Goal: Task Accomplishment & Management: Manage account settings

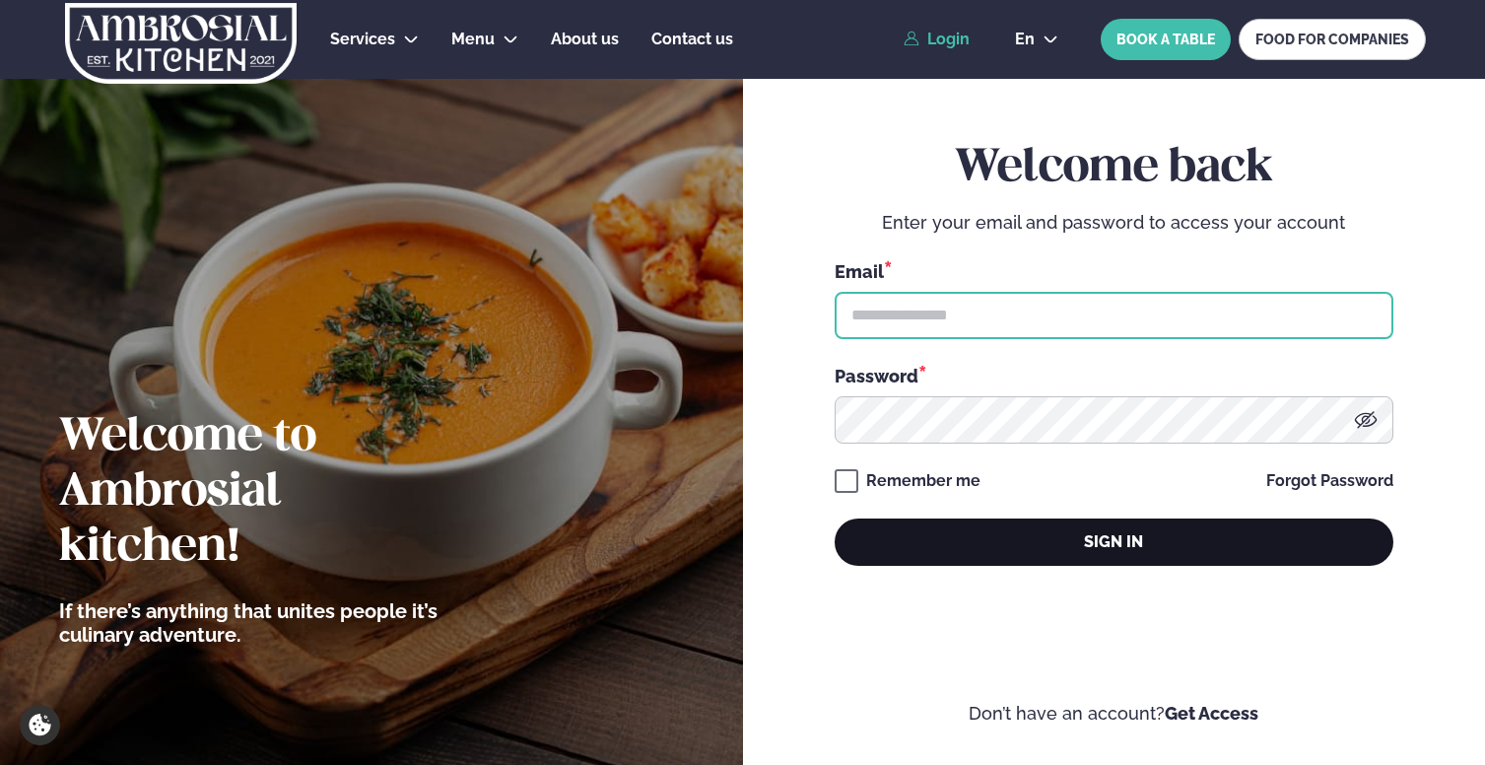
type input "**********"
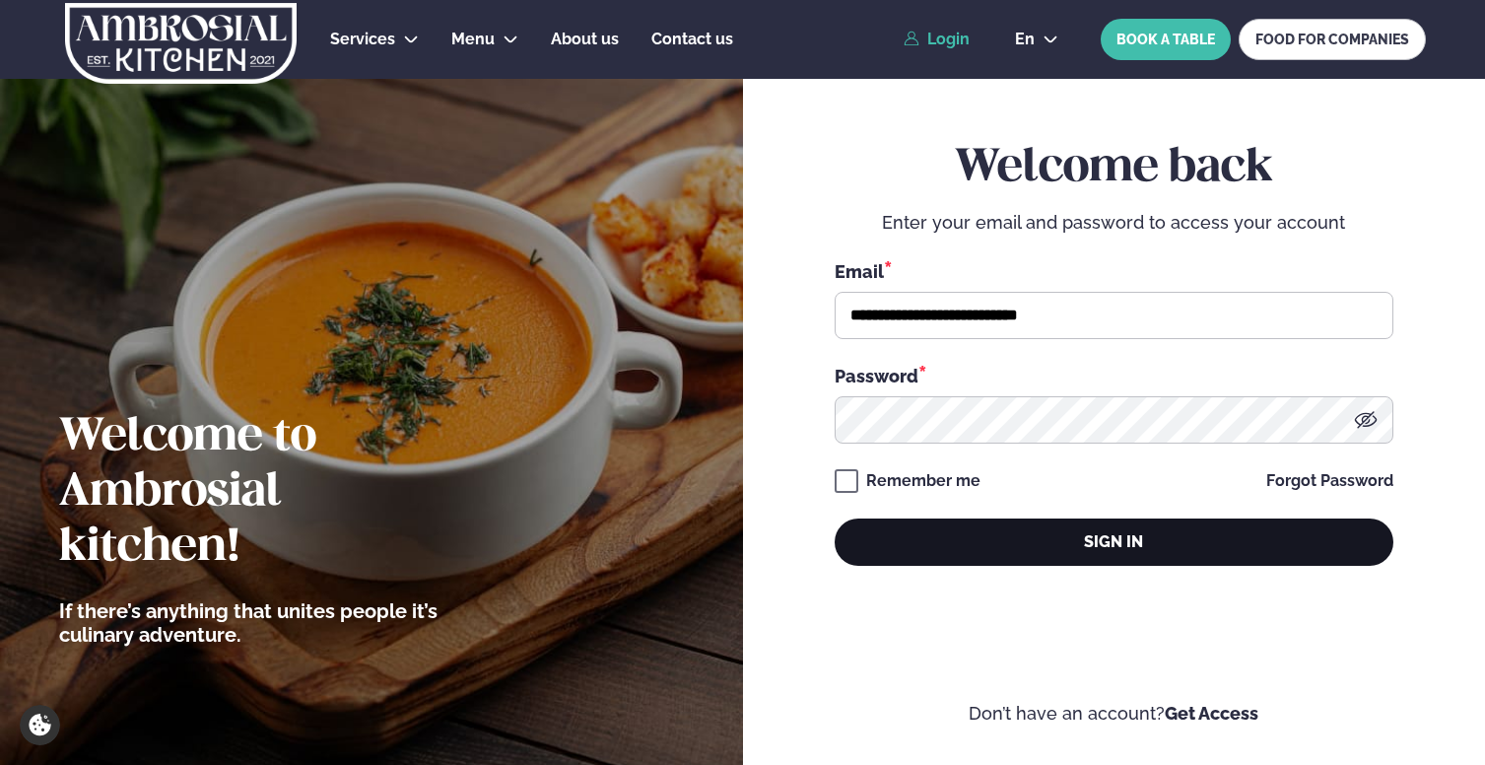
click at [1010, 540] on button "Sign in" at bounding box center [1114, 541] width 559 height 47
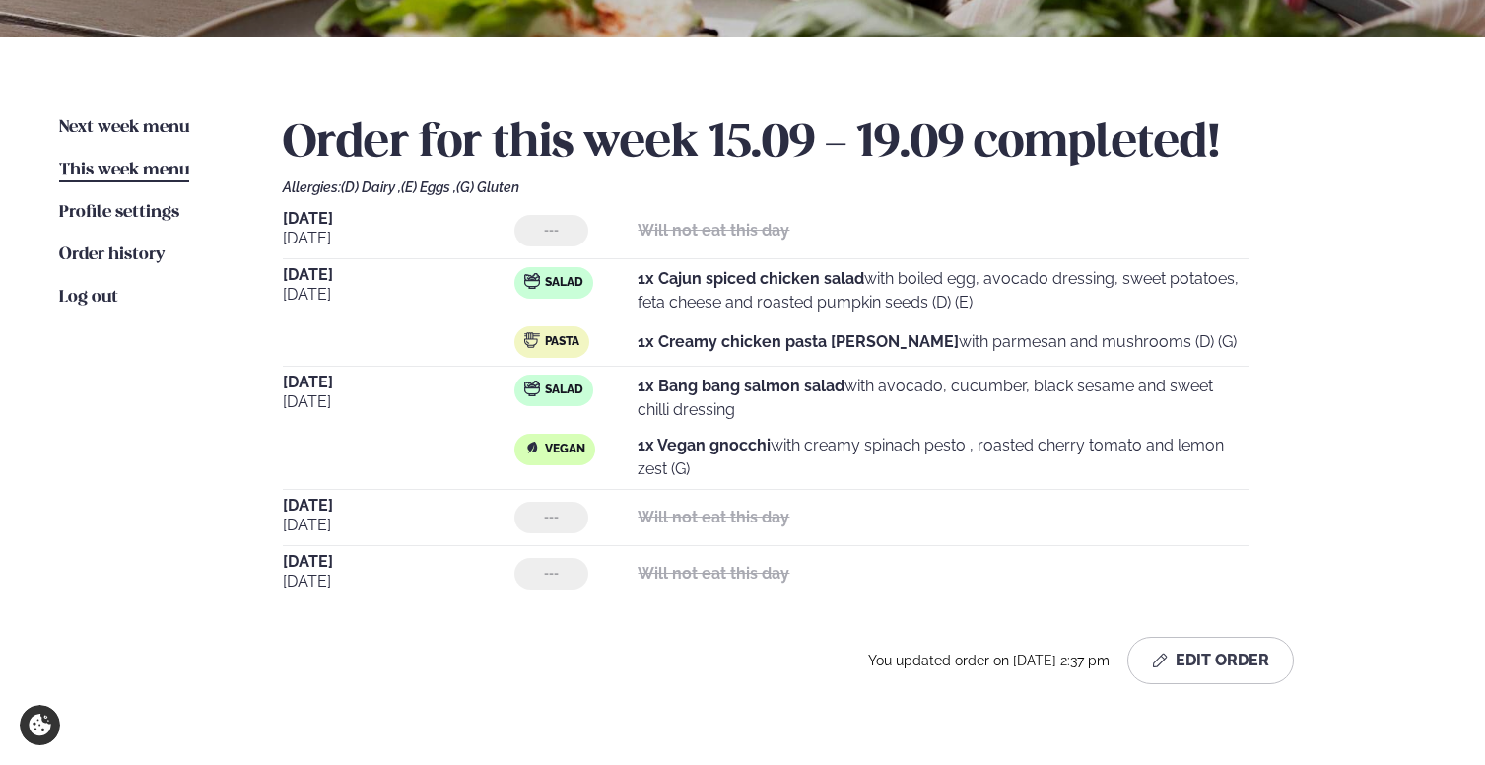
scroll to position [404, 0]
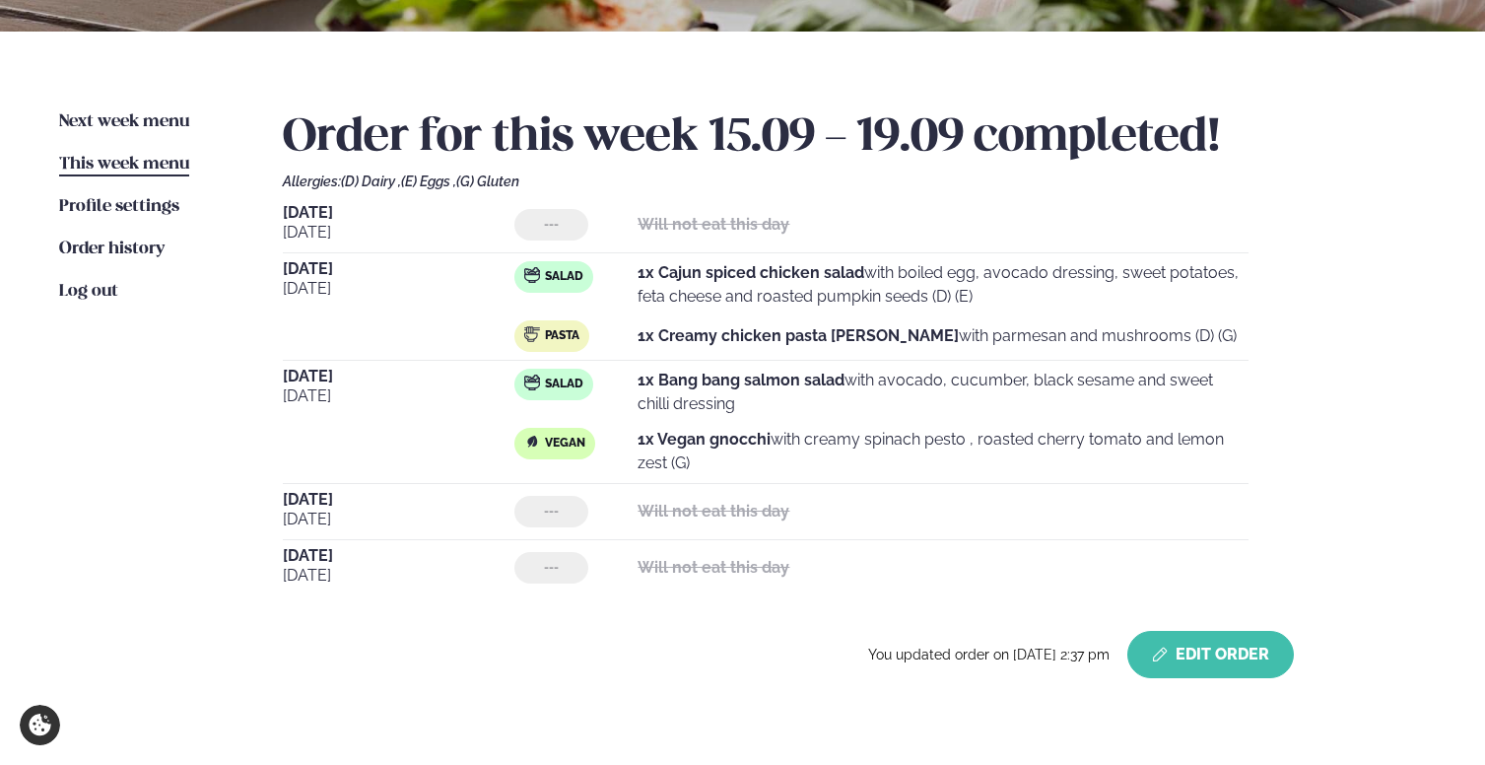
click at [1208, 651] on button "Edit Order" at bounding box center [1210, 654] width 167 height 47
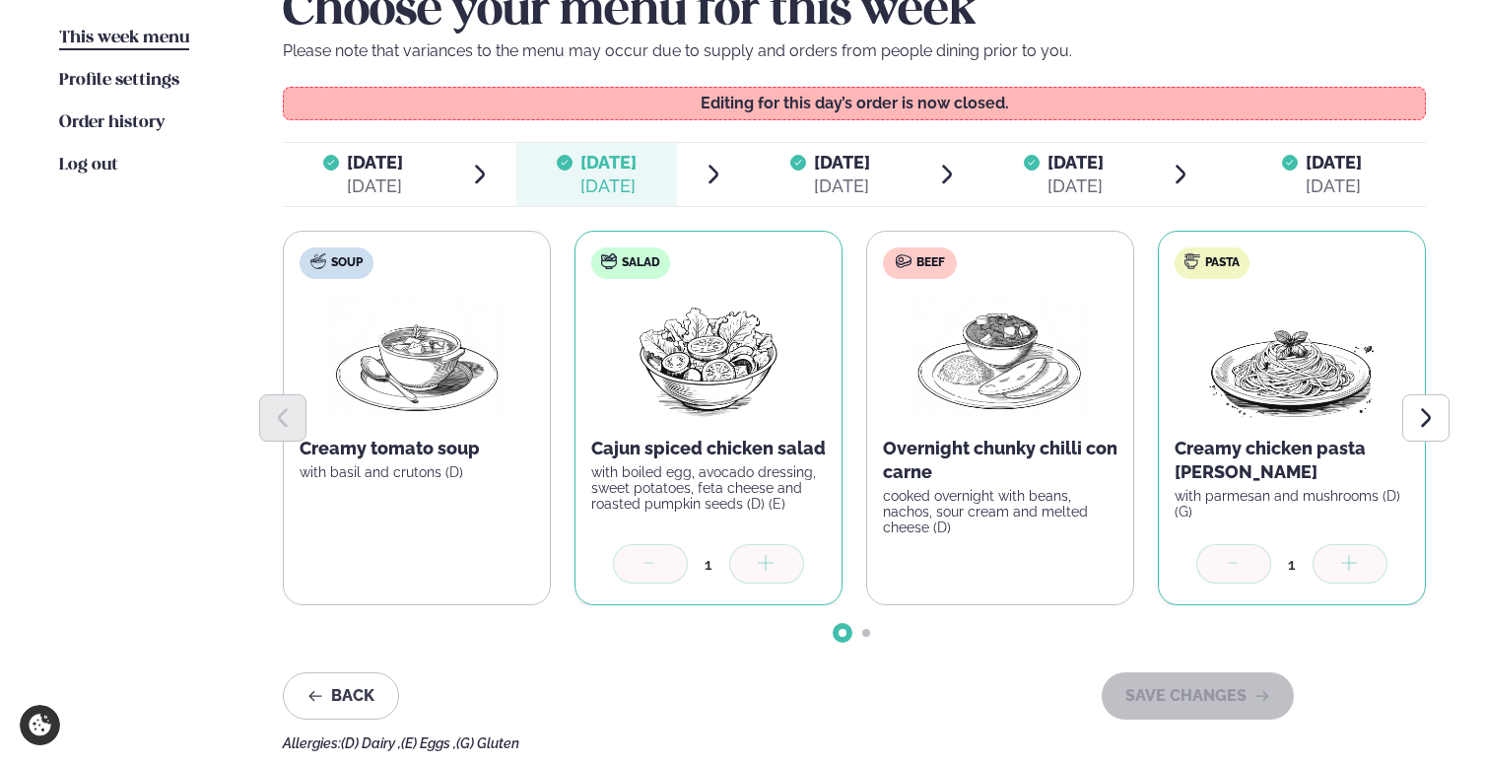
scroll to position [535, 0]
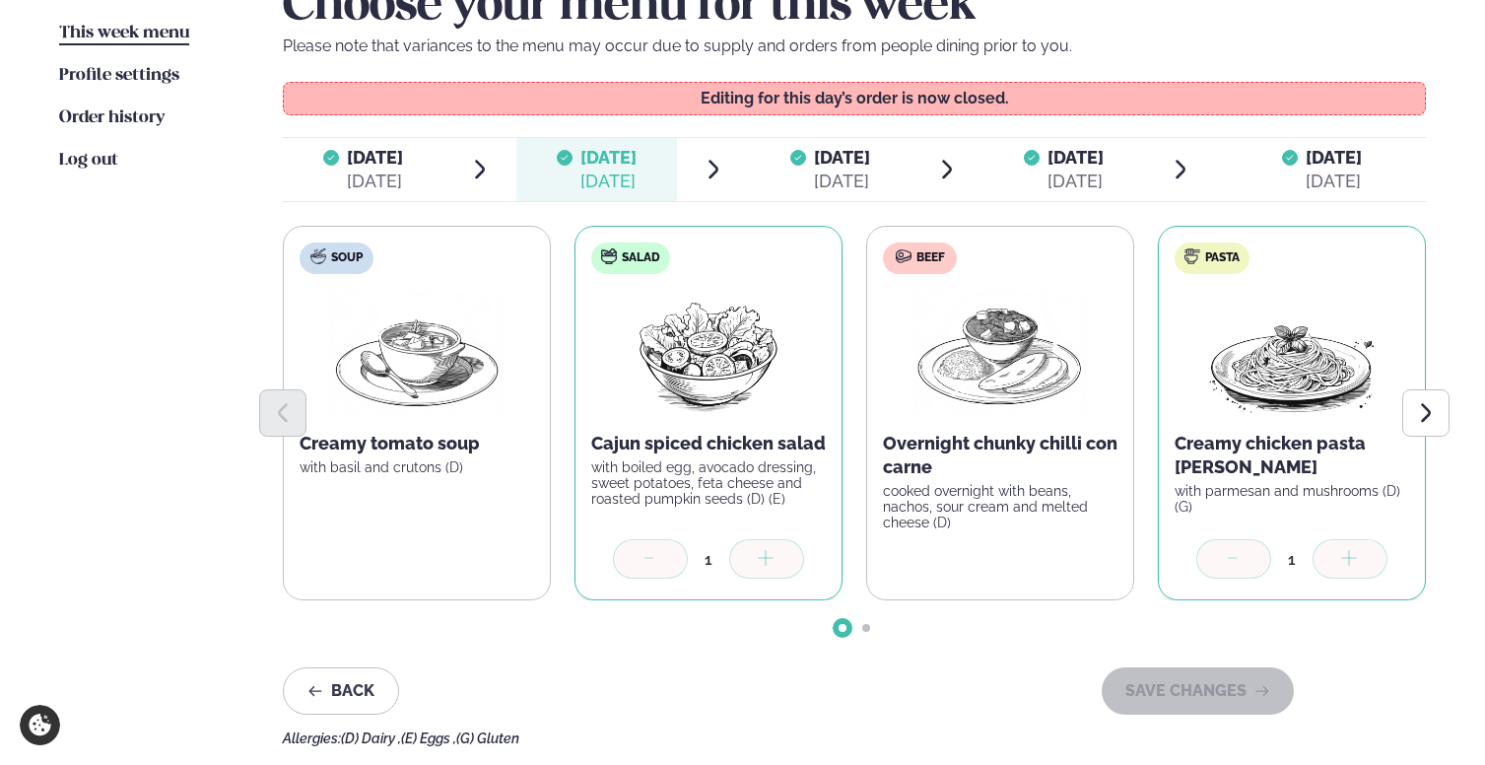
click at [870, 159] on span "[DATE]" at bounding box center [842, 157] width 56 height 21
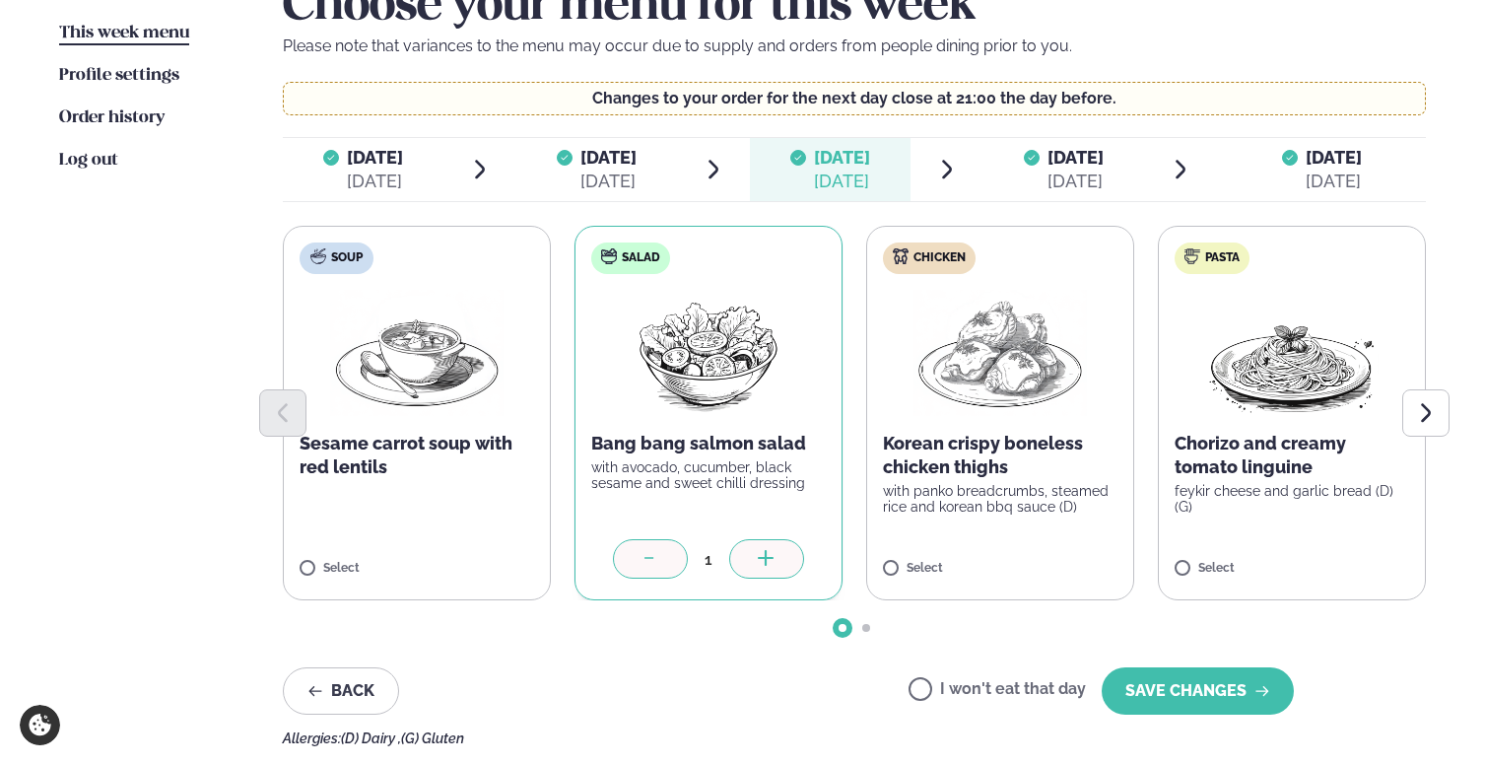
click at [666, 558] on div at bounding box center [650, 558] width 75 height 39
click at [1436, 408] on icon "Next slide" at bounding box center [1426, 413] width 24 height 24
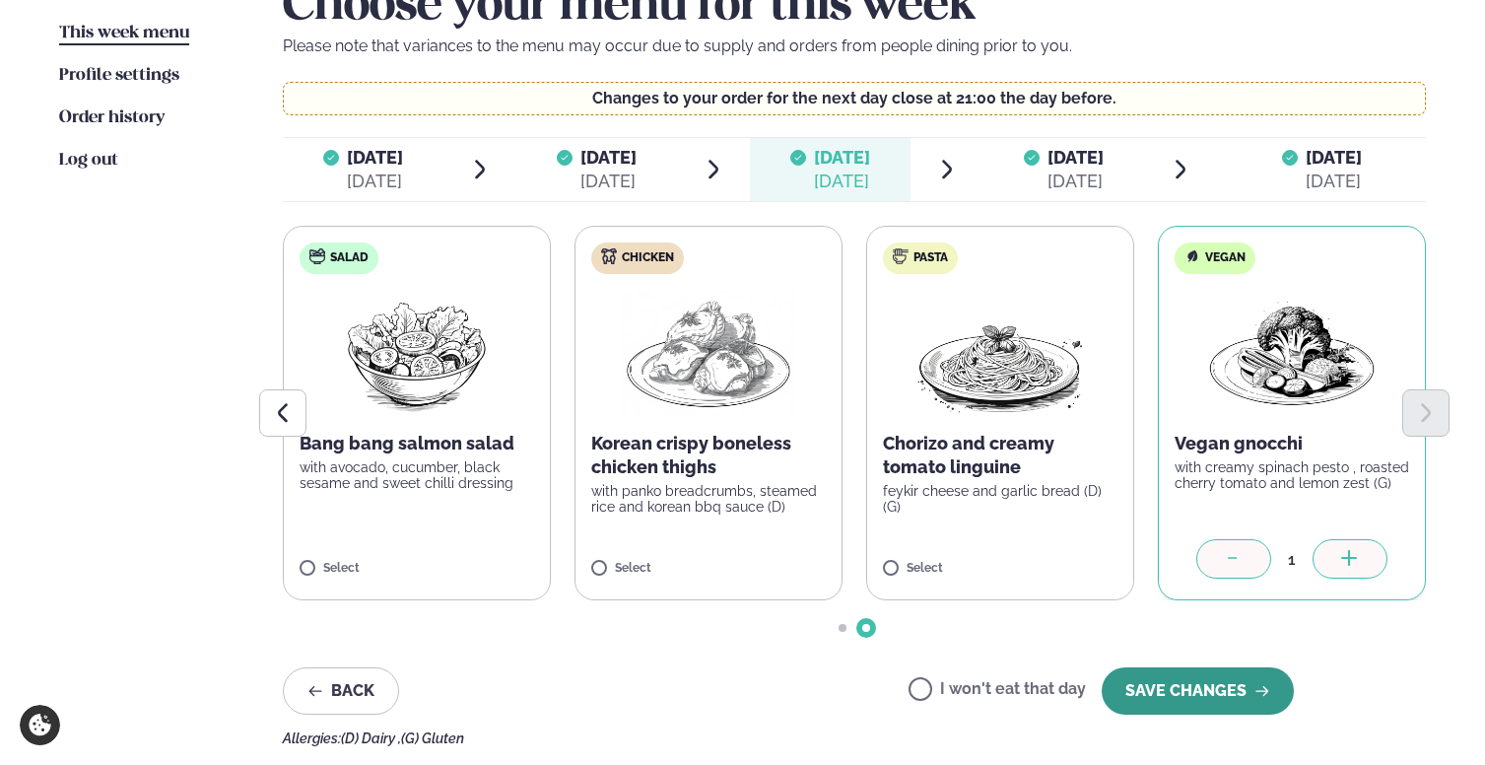
click at [1195, 693] on button "SAVE CHANGES" at bounding box center [1198, 690] width 192 height 47
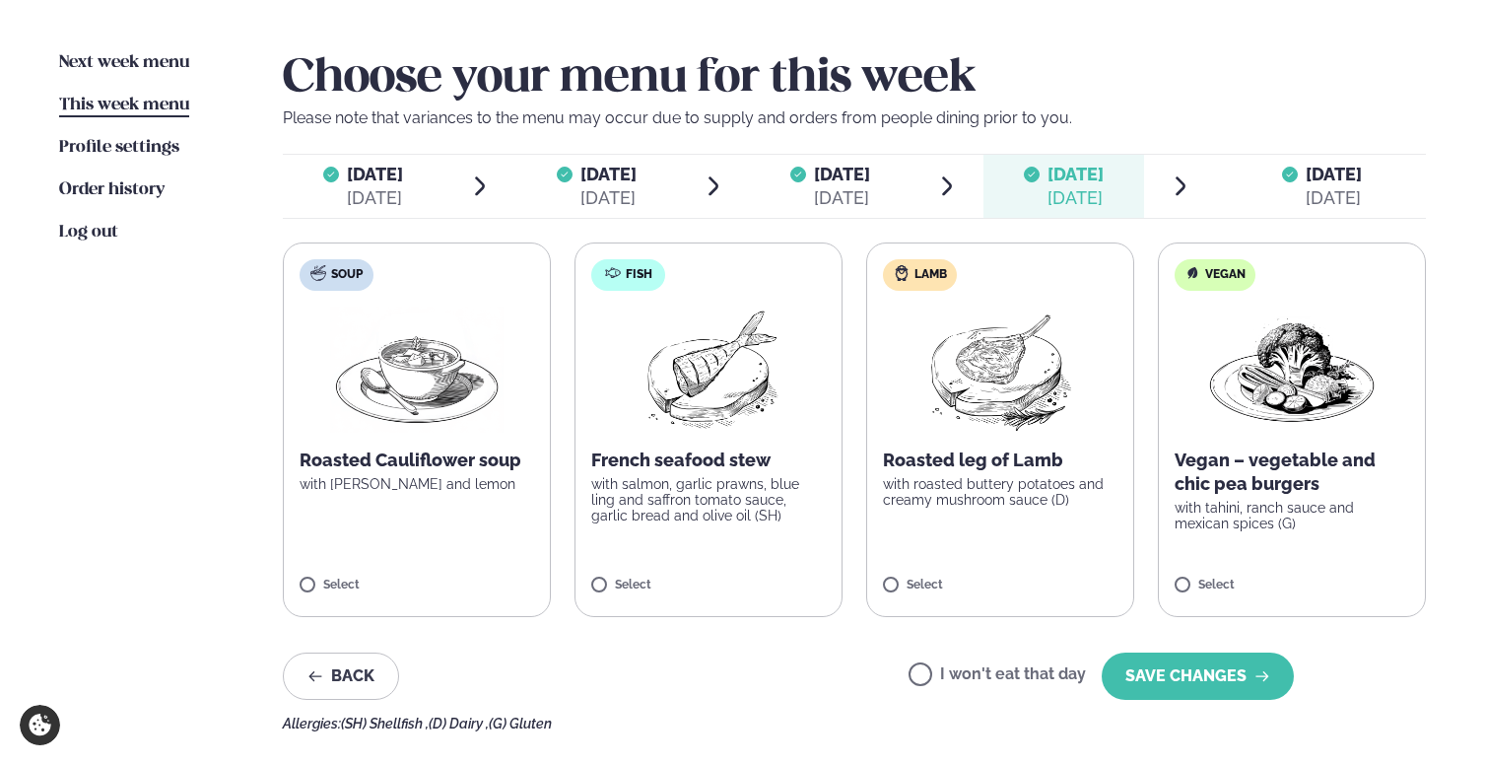
scroll to position [456, 0]
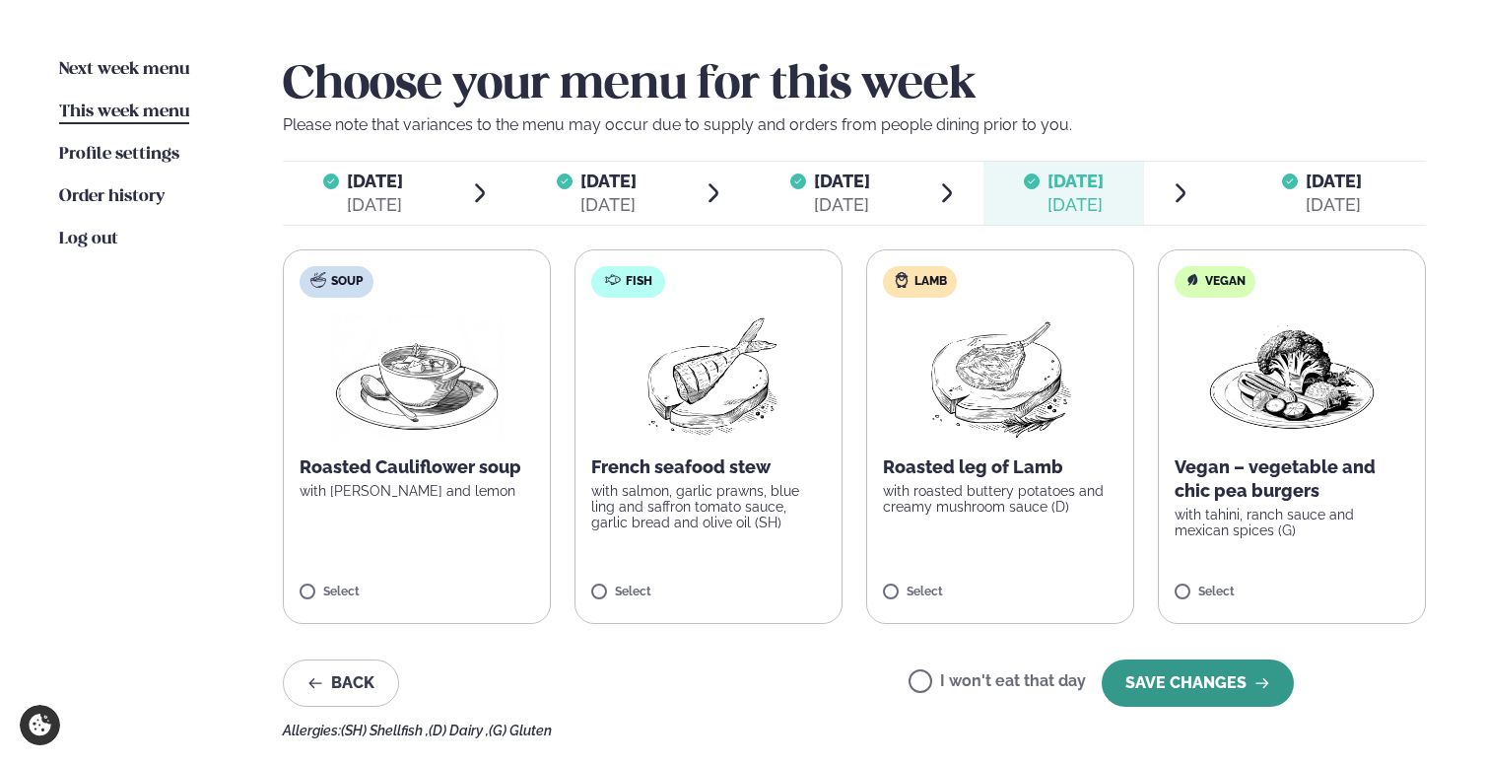
click at [1197, 699] on button "SAVE CHANGES" at bounding box center [1198, 682] width 192 height 47
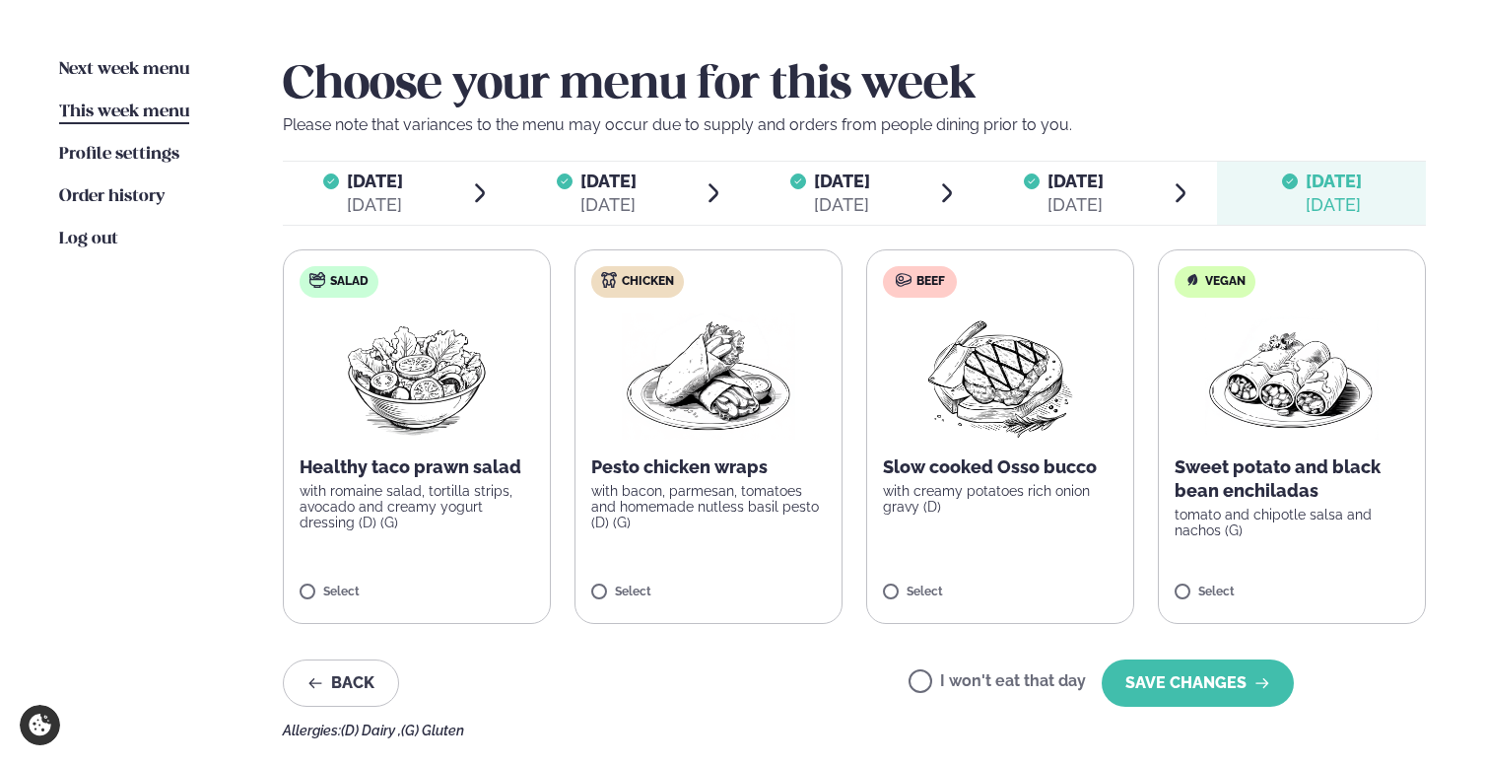
click at [1197, 699] on button "SAVE CHANGES" at bounding box center [1198, 682] width 192 height 47
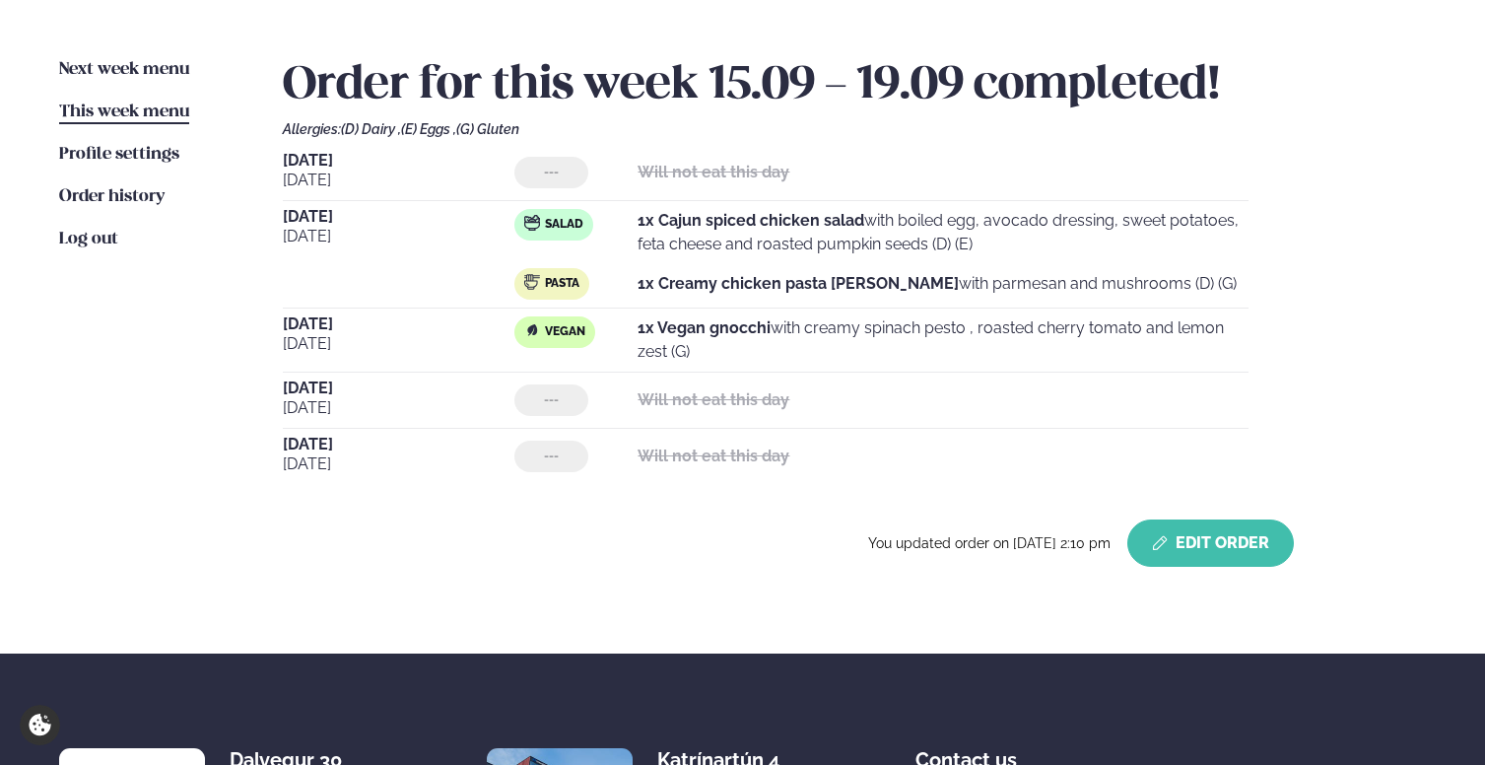
click at [1181, 535] on button "Edit Order" at bounding box center [1210, 542] width 167 height 47
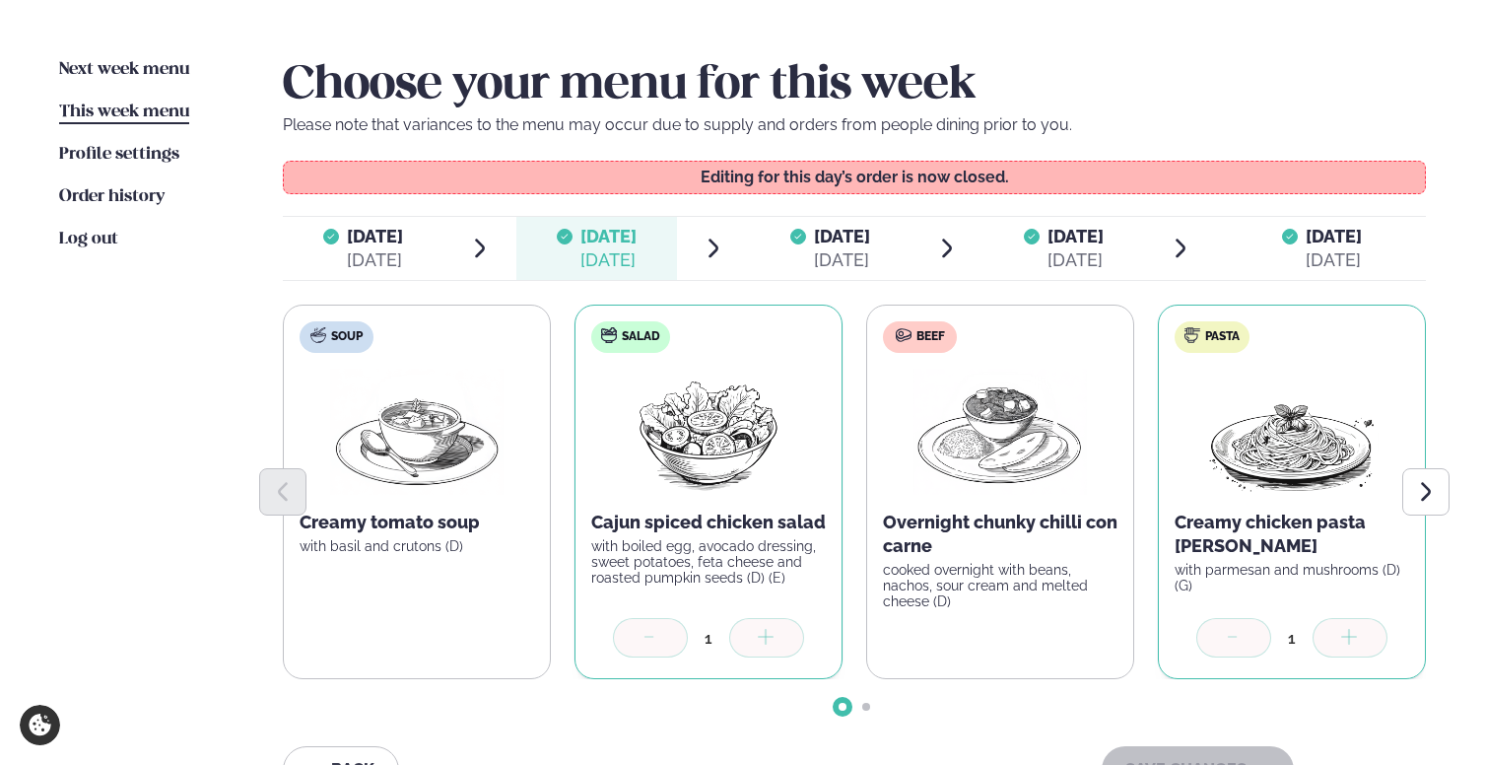
click at [814, 242] on span "[DATE]" at bounding box center [842, 236] width 56 height 21
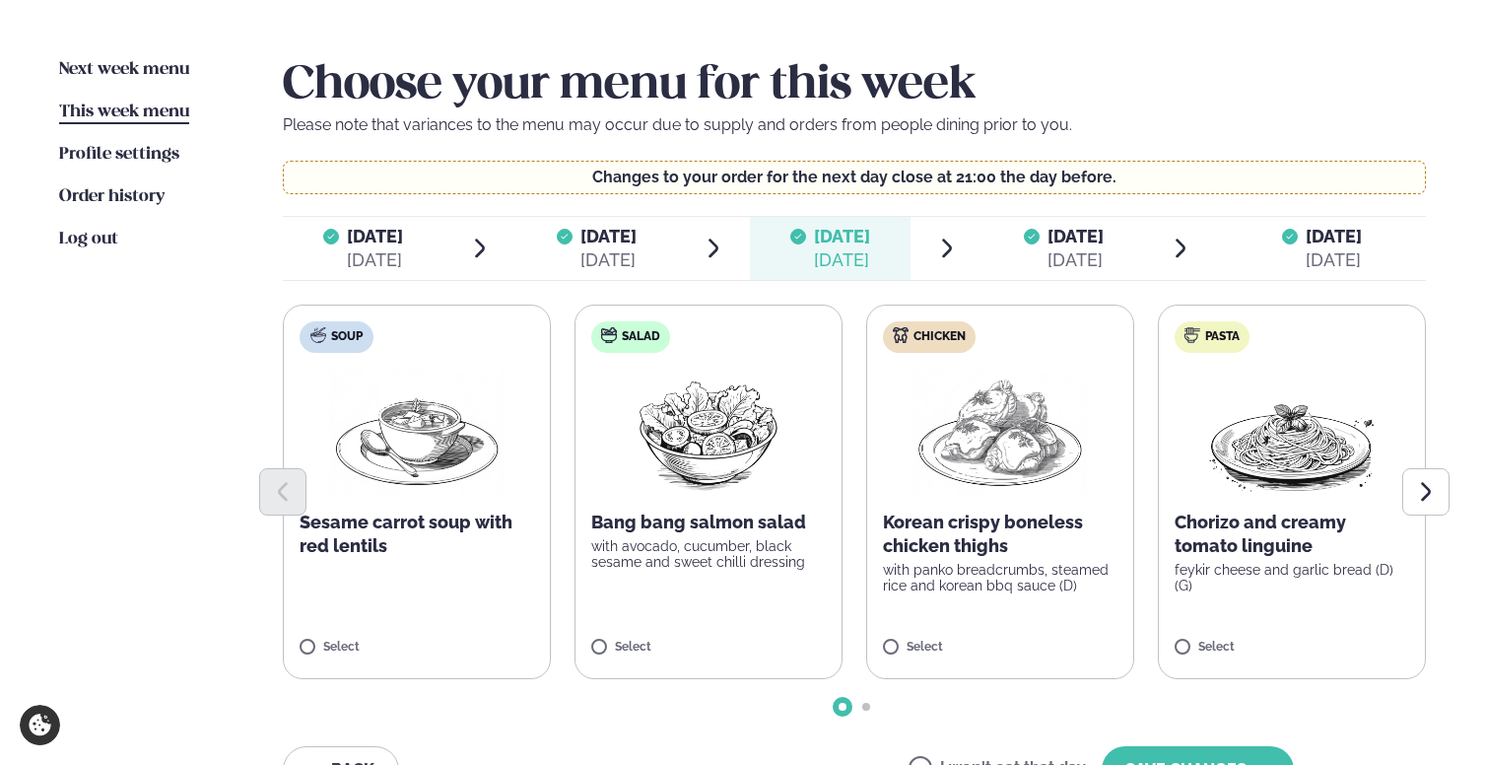
click at [1024, 247] on div at bounding box center [1032, 248] width 16 height 47
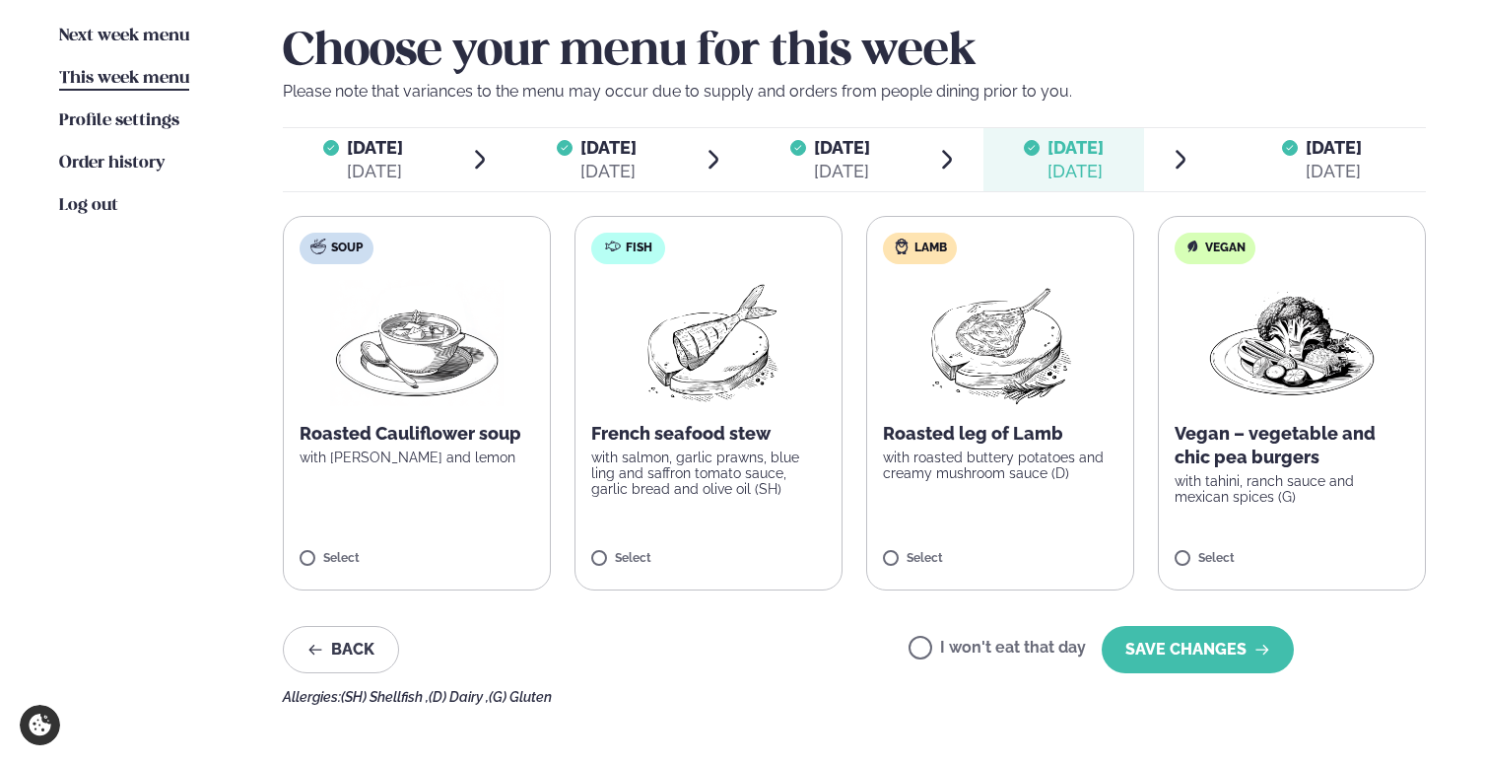
scroll to position [498, 0]
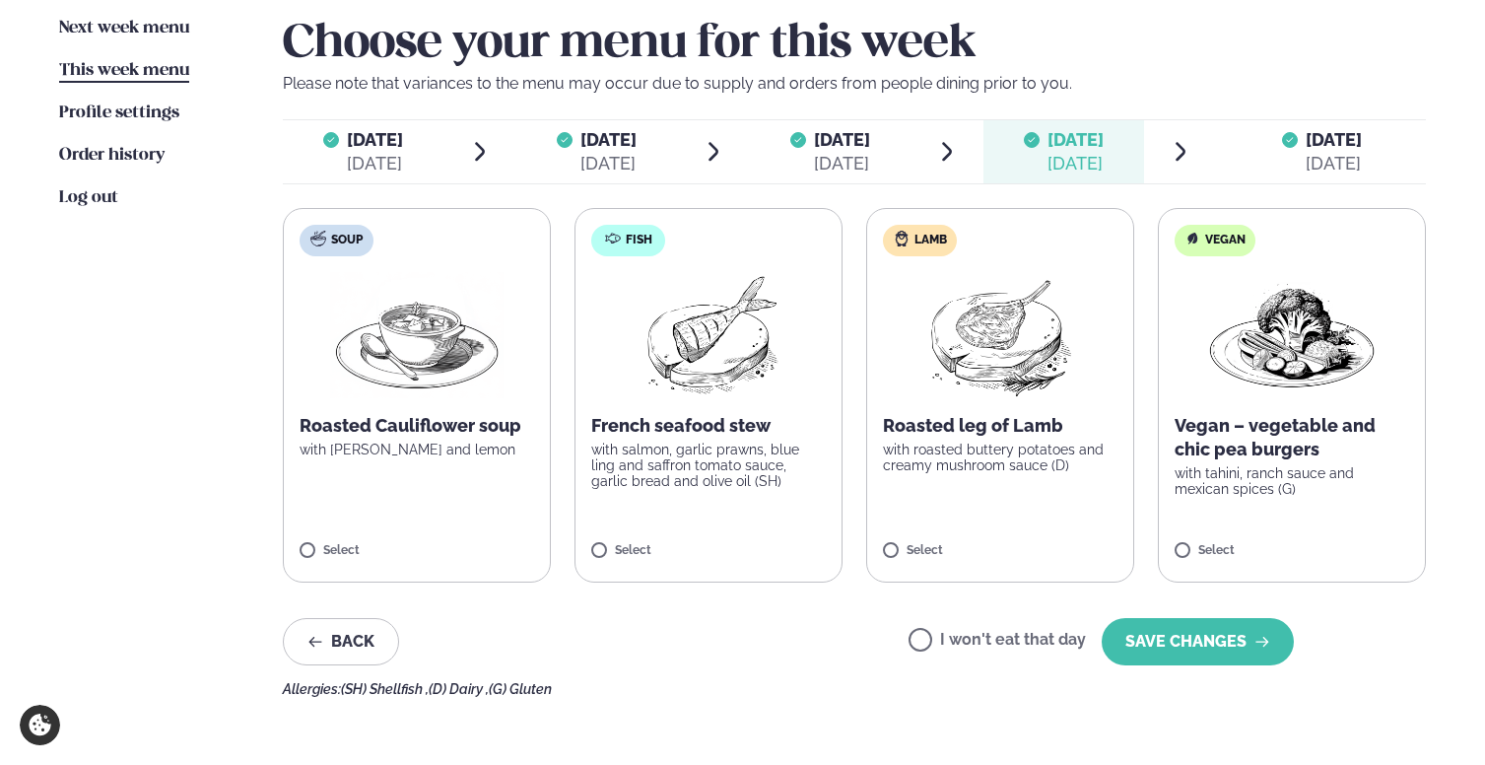
click at [856, 141] on span "[DATE]" at bounding box center [842, 139] width 56 height 21
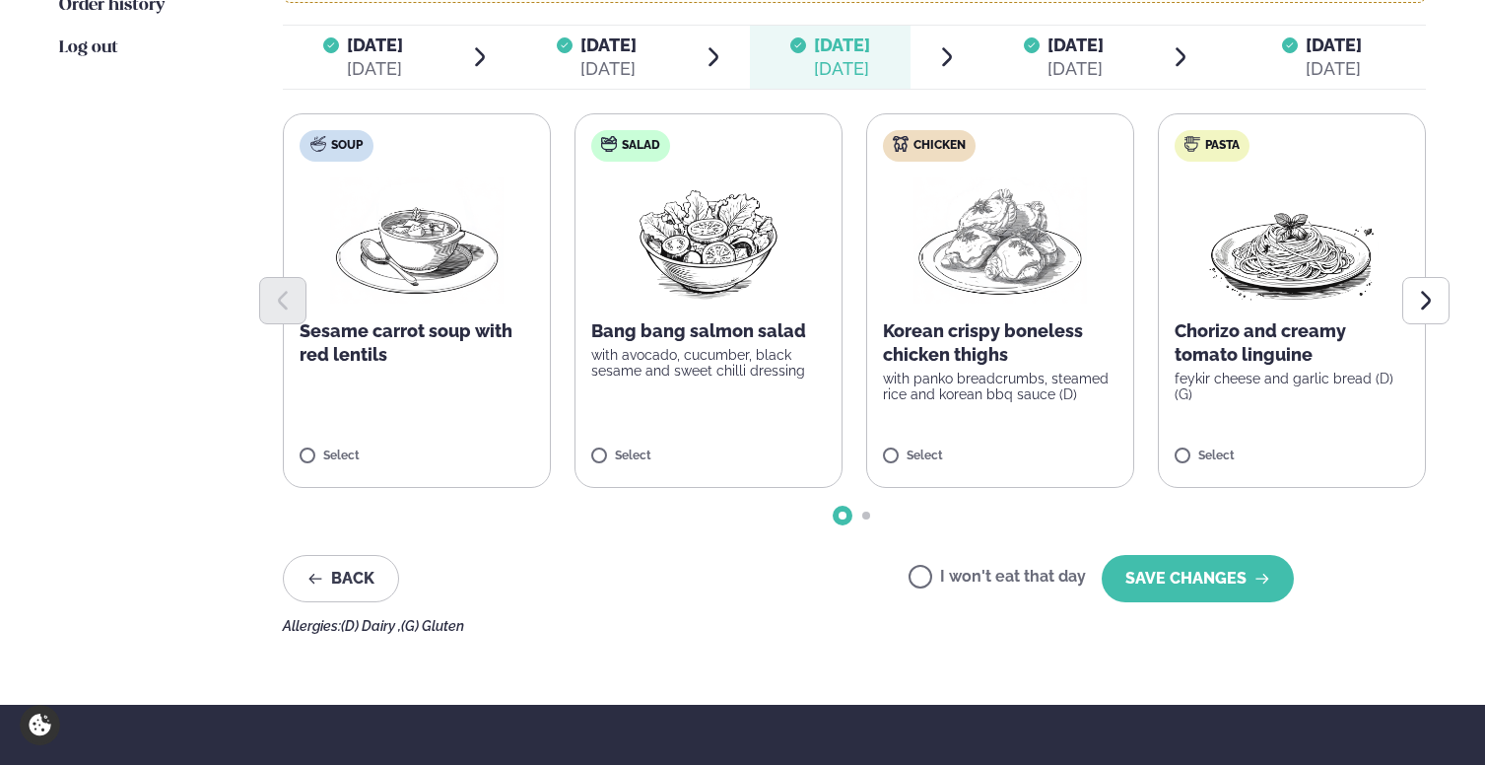
scroll to position [650, 0]
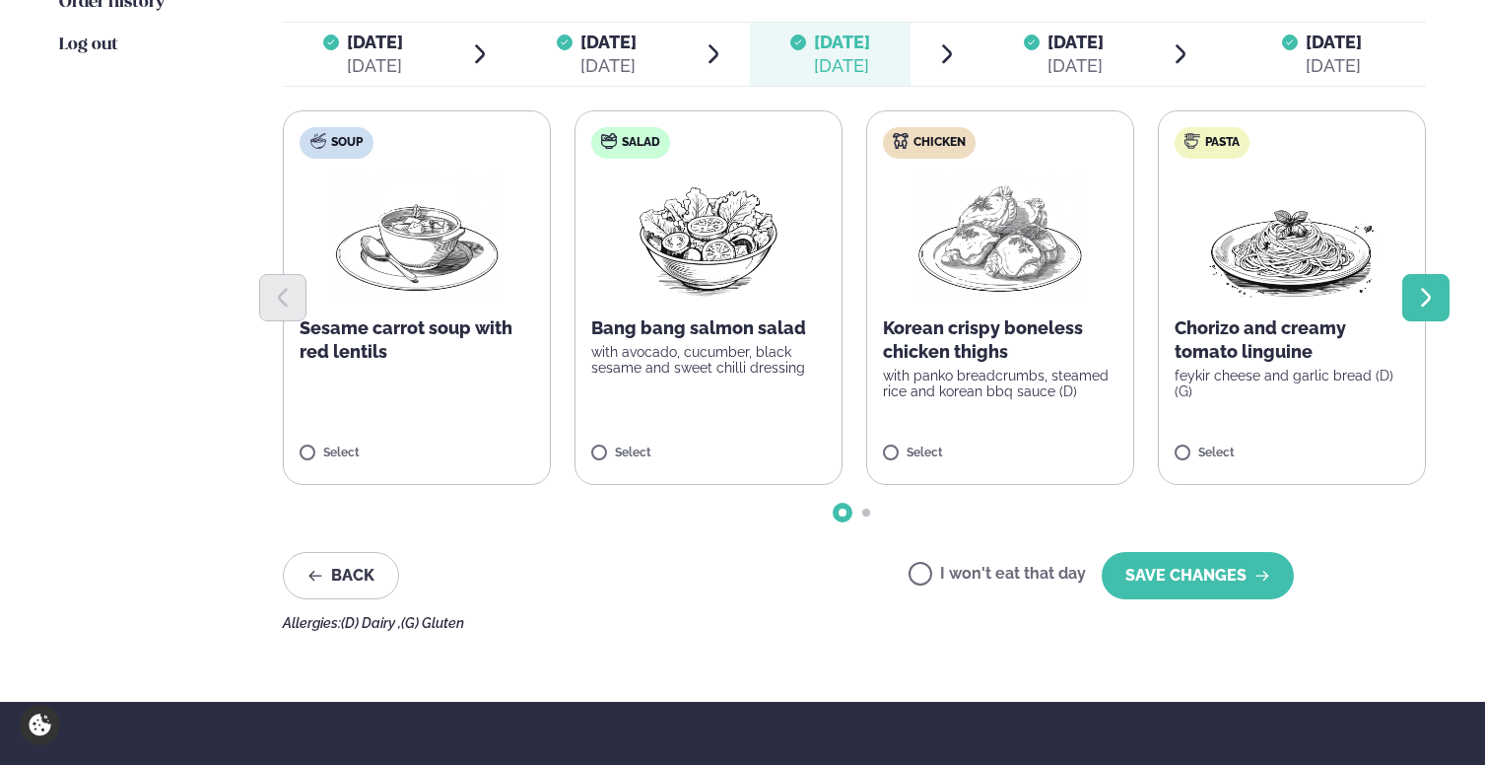
click at [1430, 295] on icon "Next slide" at bounding box center [1426, 297] width 10 height 19
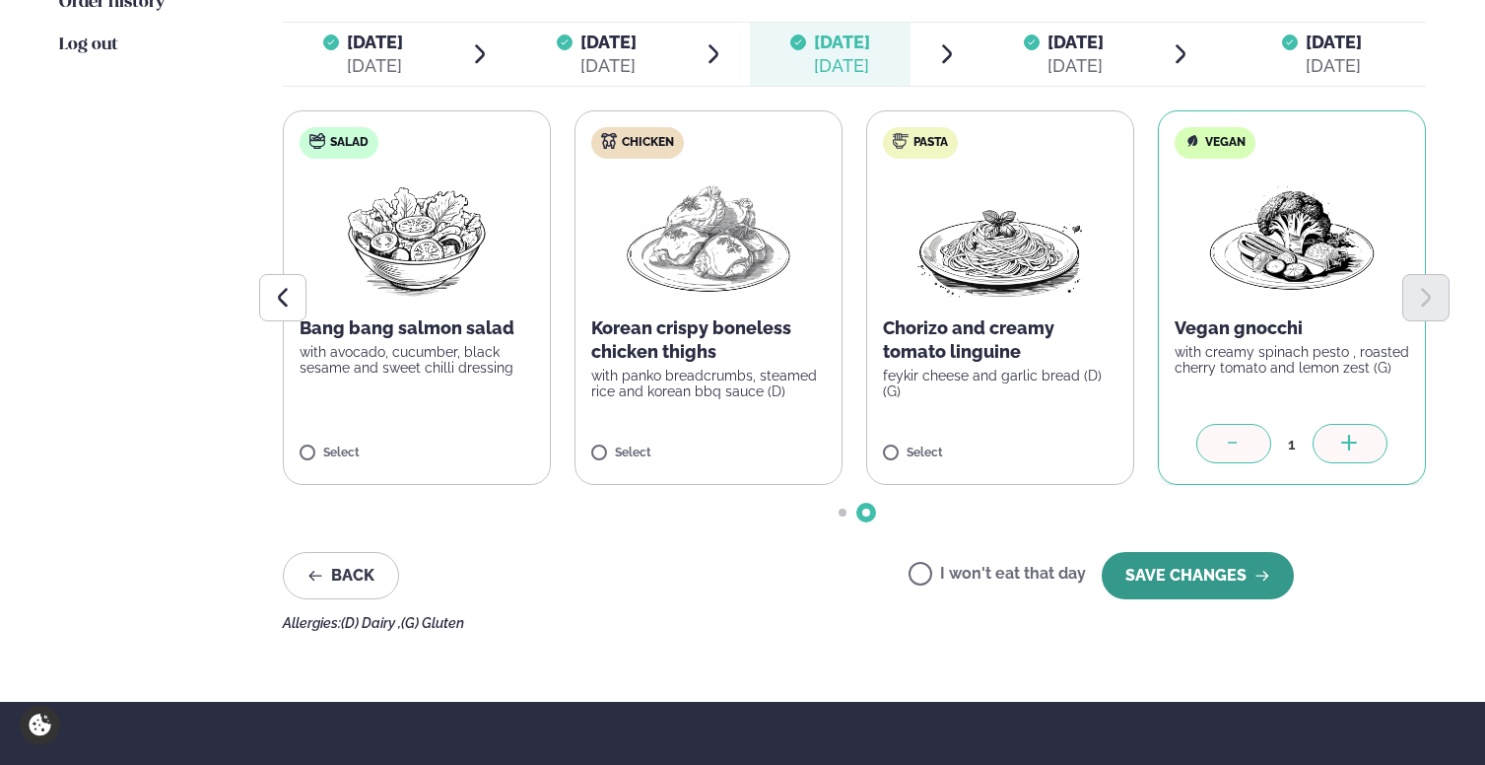
click at [1213, 587] on button "SAVE CHANGES" at bounding box center [1198, 575] width 192 height 47
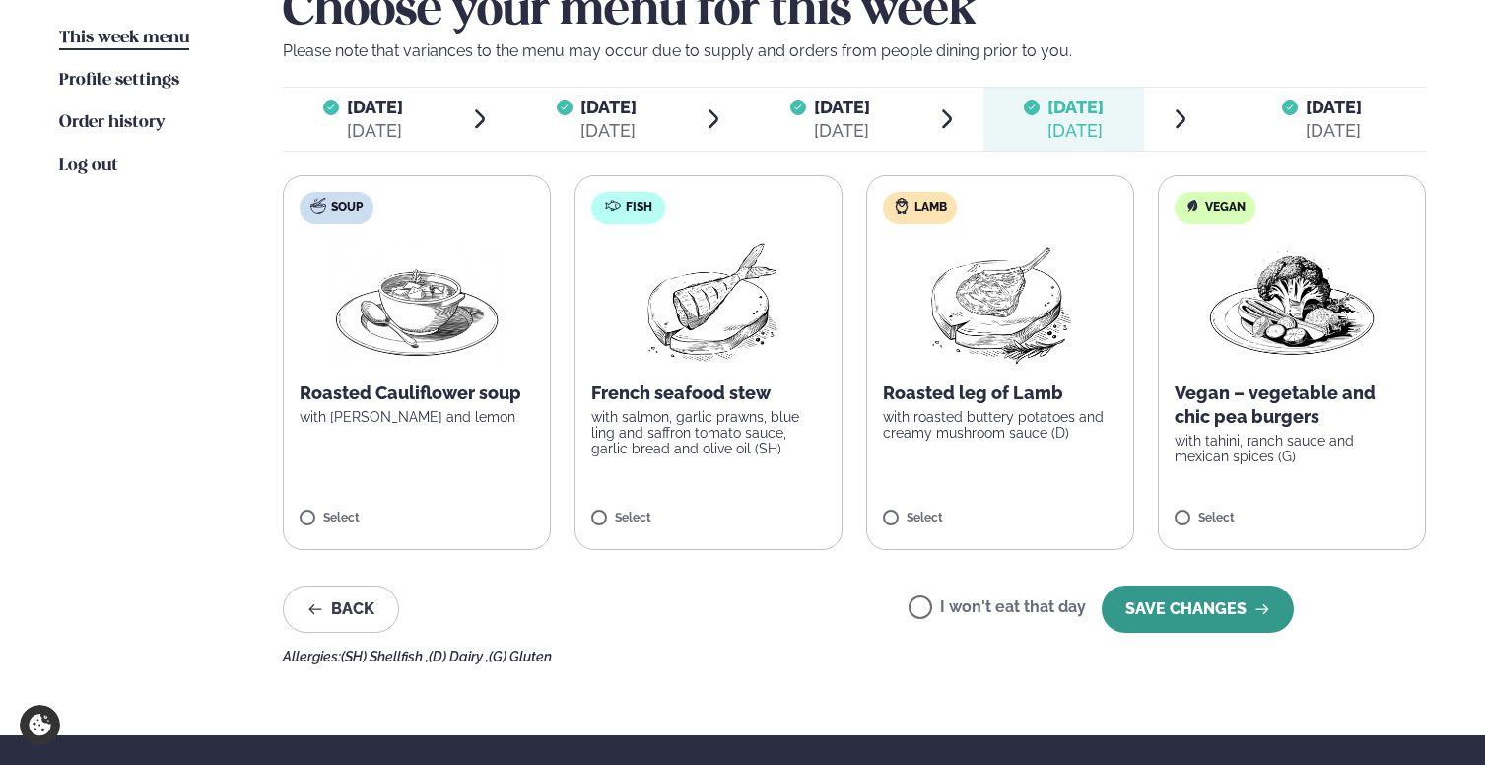
click at [1203, 614] on button "SAVE CHANGES" at bounding box center [1198, 608] width 192 height 47
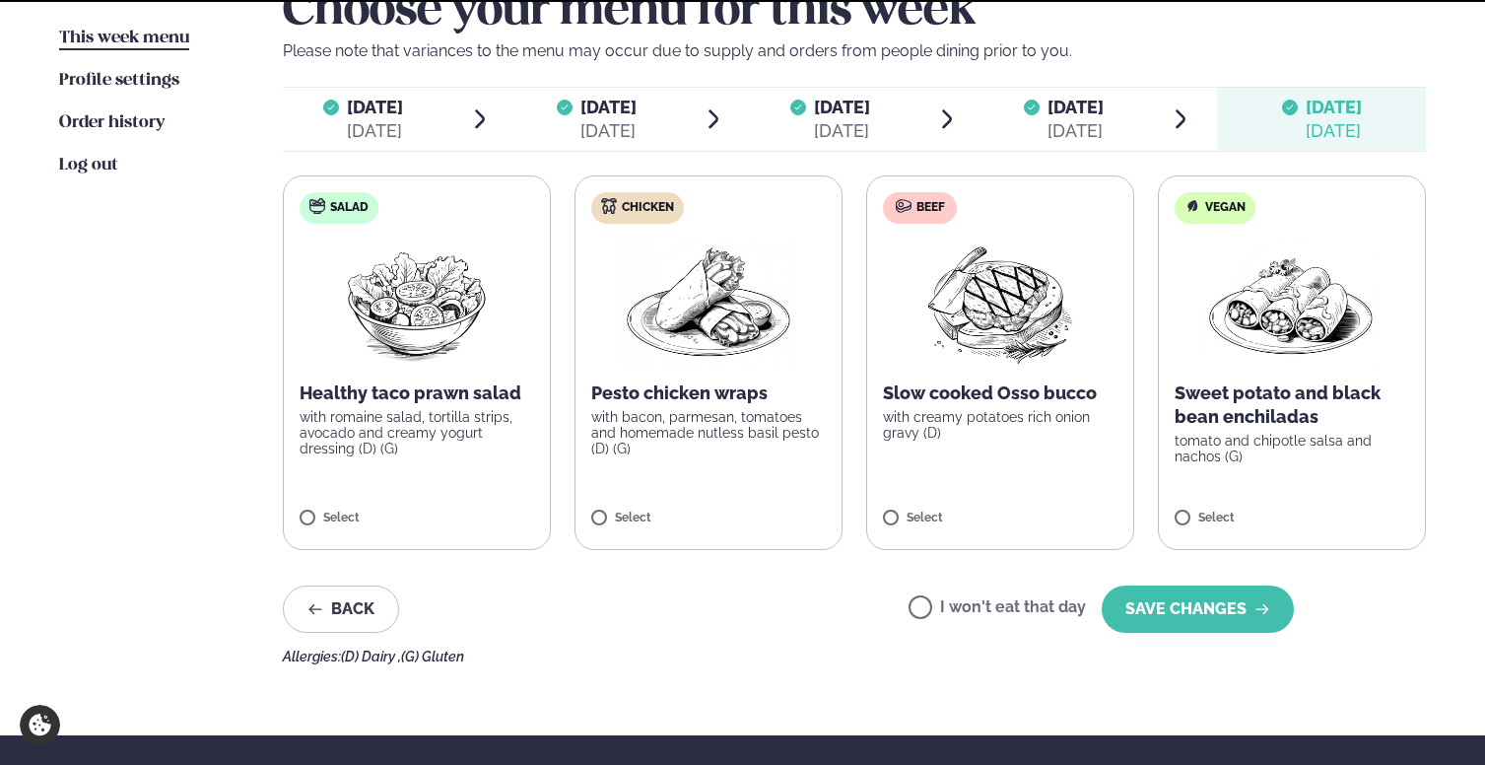
click at [1203, 614] on button "SAVE CHANGES" at bounding box center [1198, 608] width 192 height 47
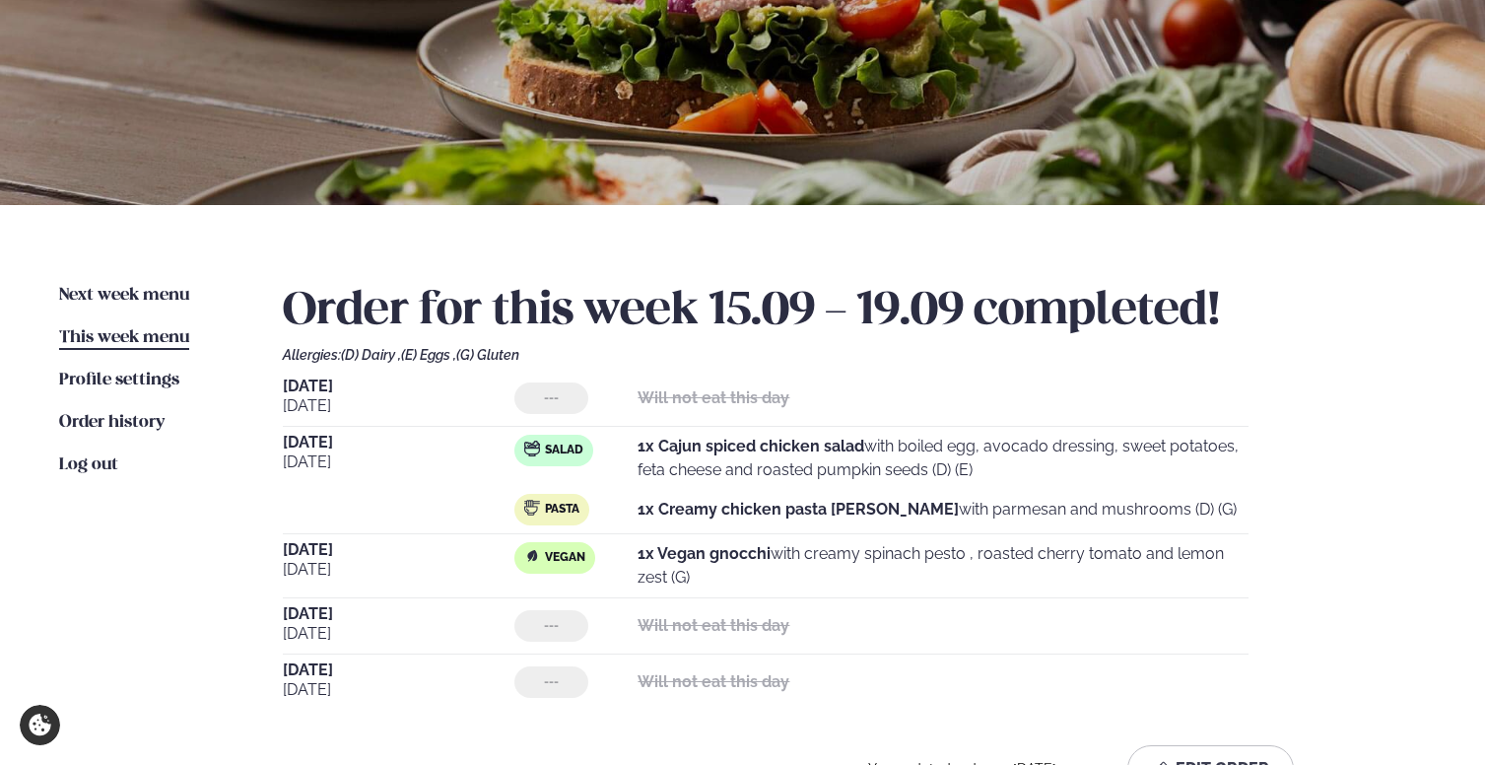
scroll to position [0, 0]
